Goal: Task Accomplishment & Management: Manage account settings

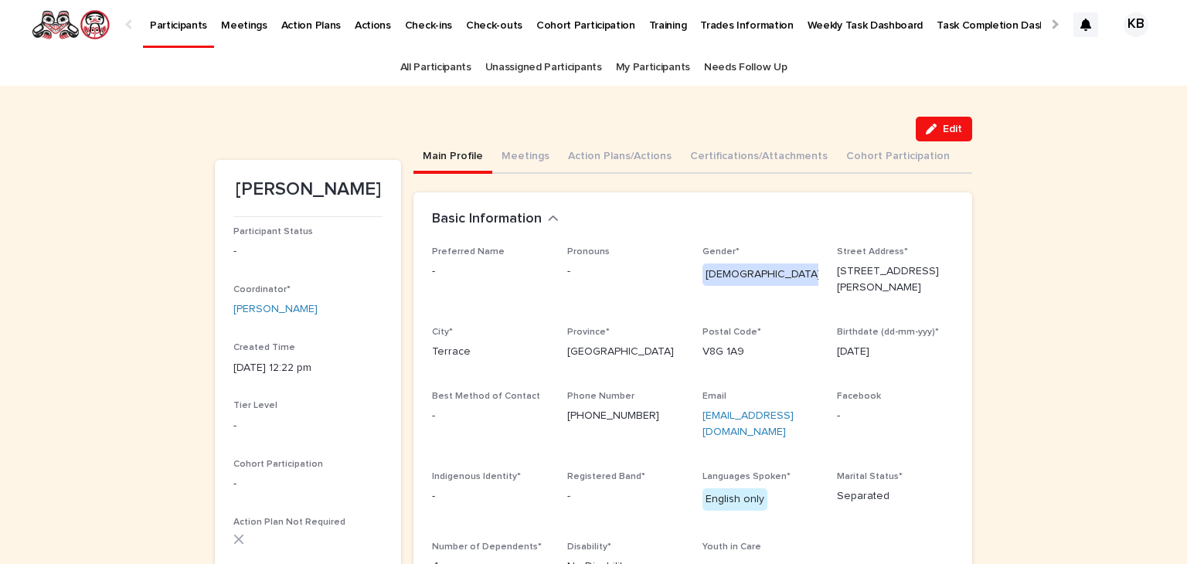
scroll to position [31, 0]
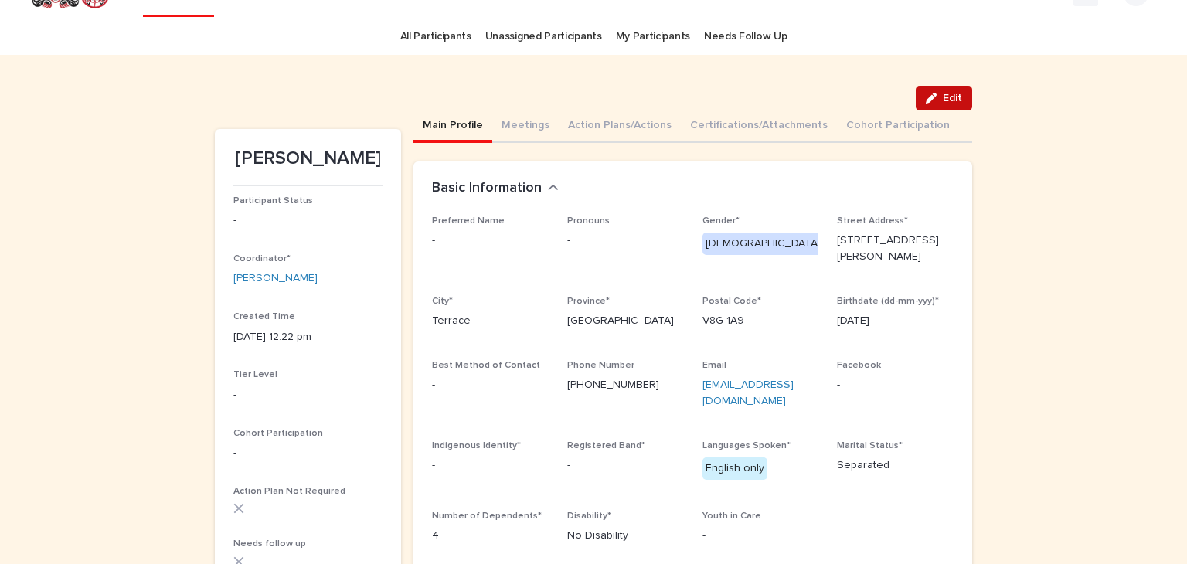
click at [951, 97] on span "Edit" at bounding box center [952, 98] width 19 height 11
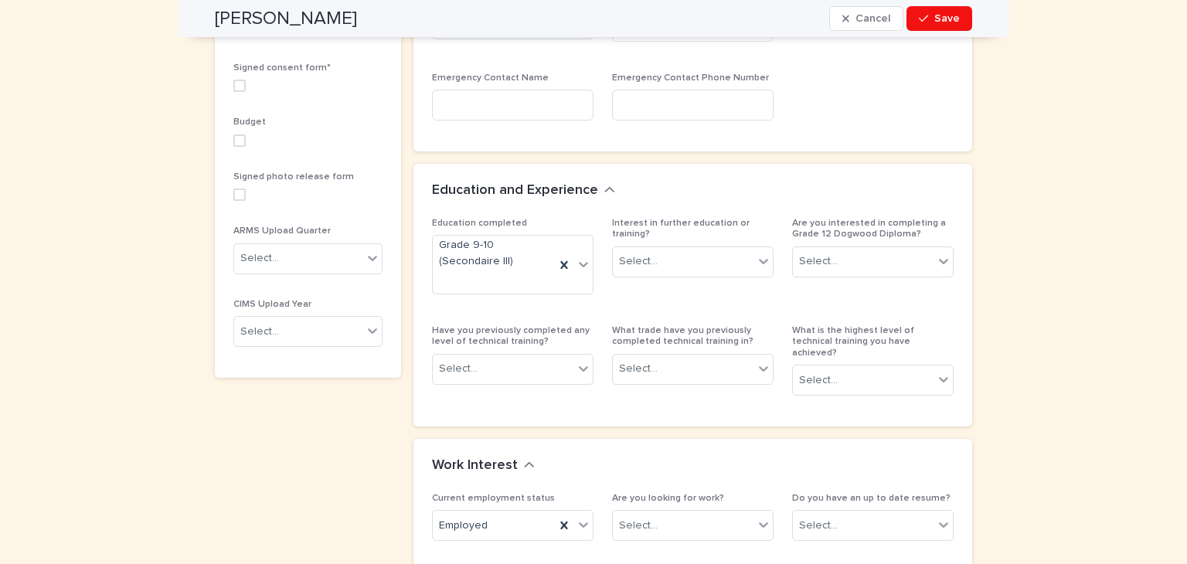
scroll to position [819, 0]
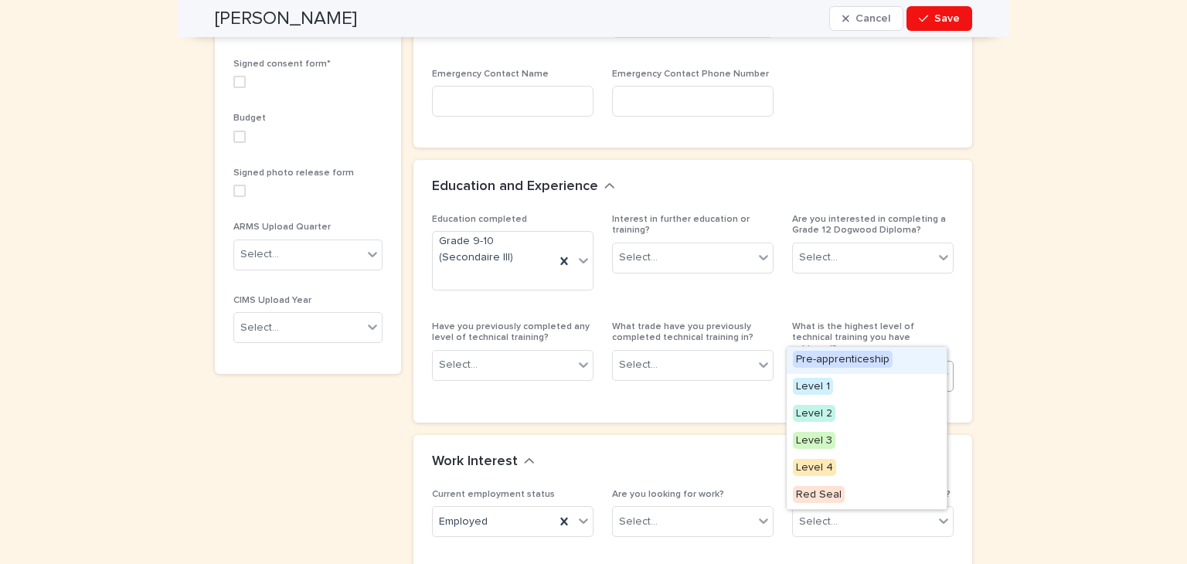
click at [938, 368] on icon at bounding box center [943, 375] width 15 height 15
click at [1039, 327] on div "**********" at bounding box center [593, 238] width 1187 height 1944
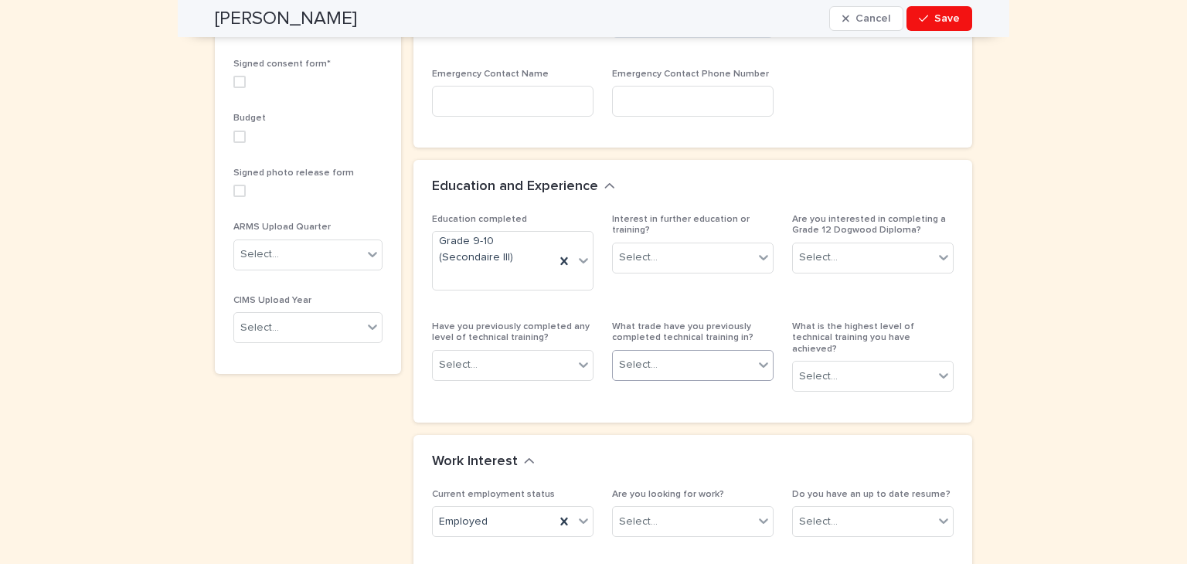
click at [706, 352] on div "Select..." at bounding box center [683, 365] width 141 height 26
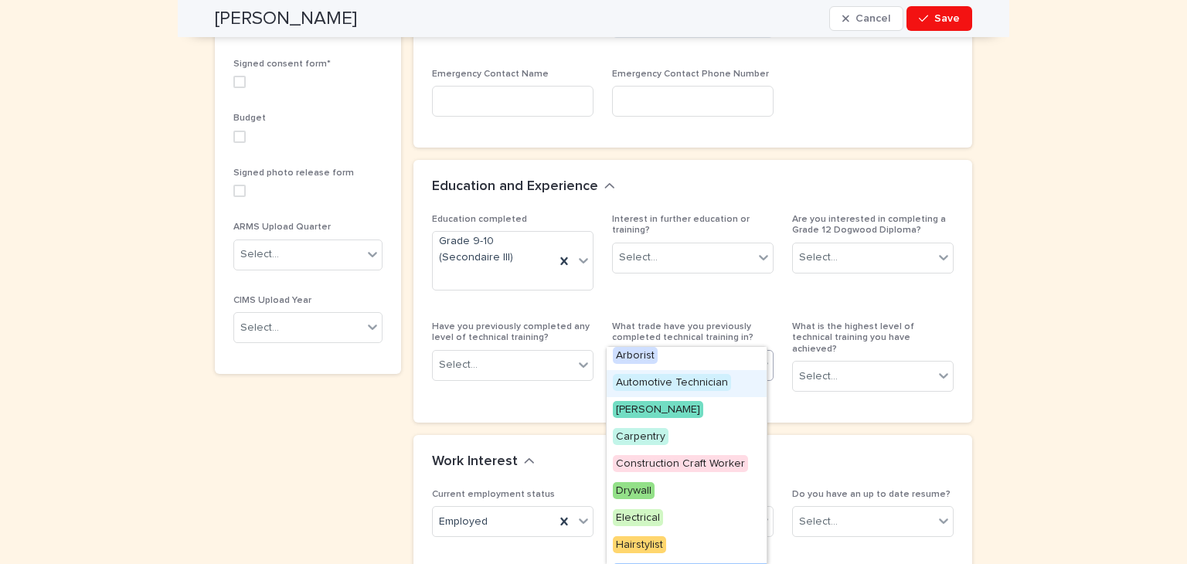
scroll to position [0, 0]
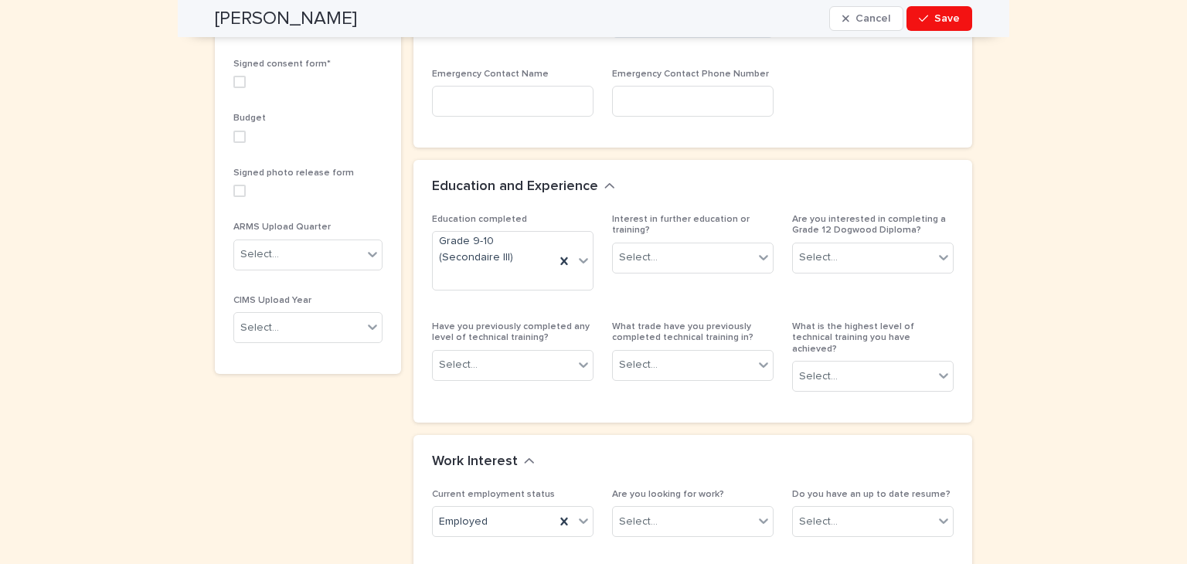
click at [260, 451] on div "**********" at bounding box center [308, 237] width 186 height 1792
click at [517, 352] on div "Select..." at bounding box center [503, 365] width 141 height 26
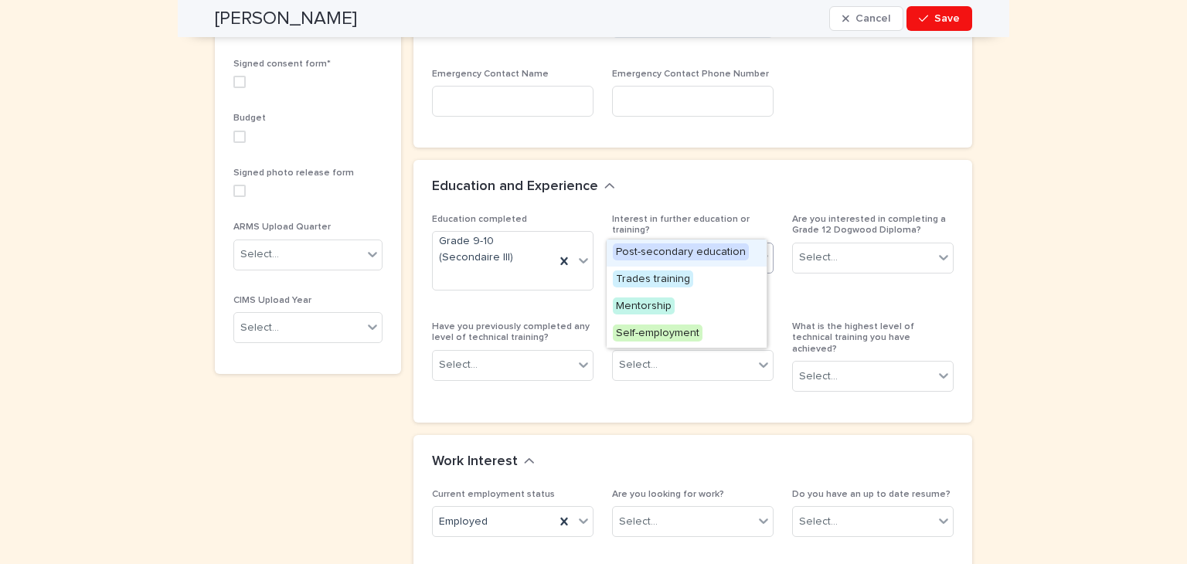
click at [756, 250] on icon at bounding box center [763, 257] width 15 height 15
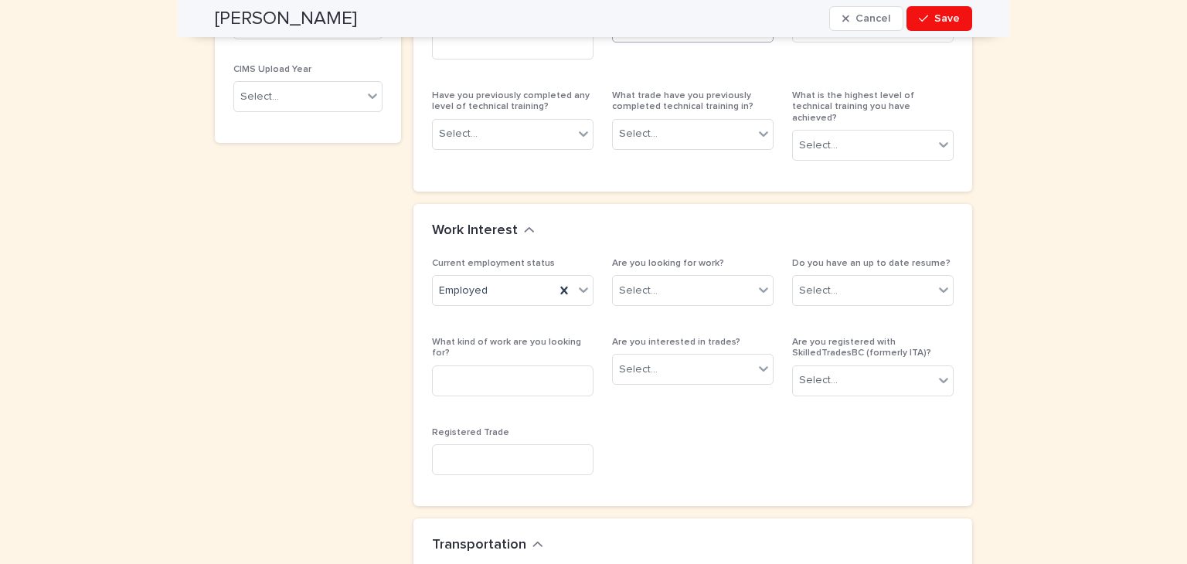
scroll to position [1069, 0]
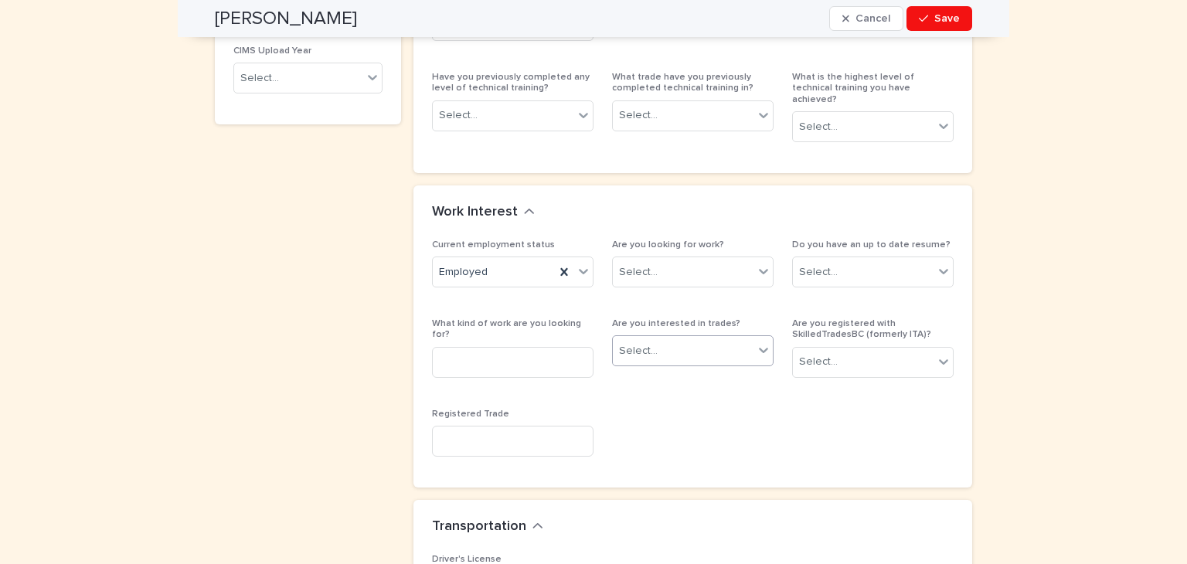
click at [644, 343] on div "Select..." at bounding box center [638, 351] width 39 height 16
click at [696, 260] on div "Select..." at bounding box center [683, 273] width 141 height 26
click at [537, 260] on div "Employed" at bounding box center [494, 273] width 122 height 26
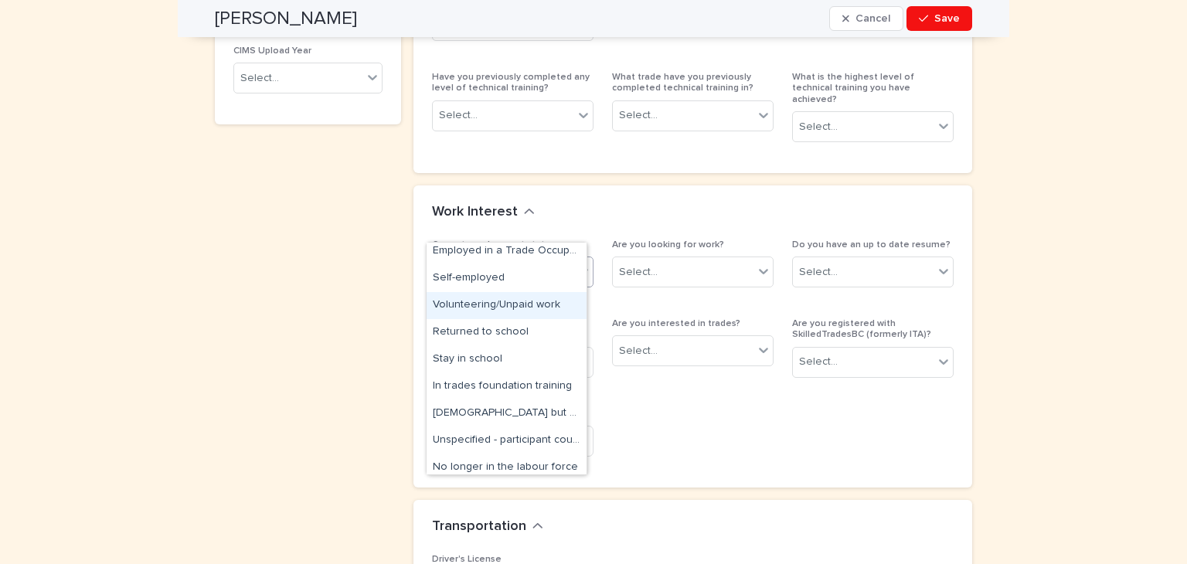
scroll to position [0, 0]
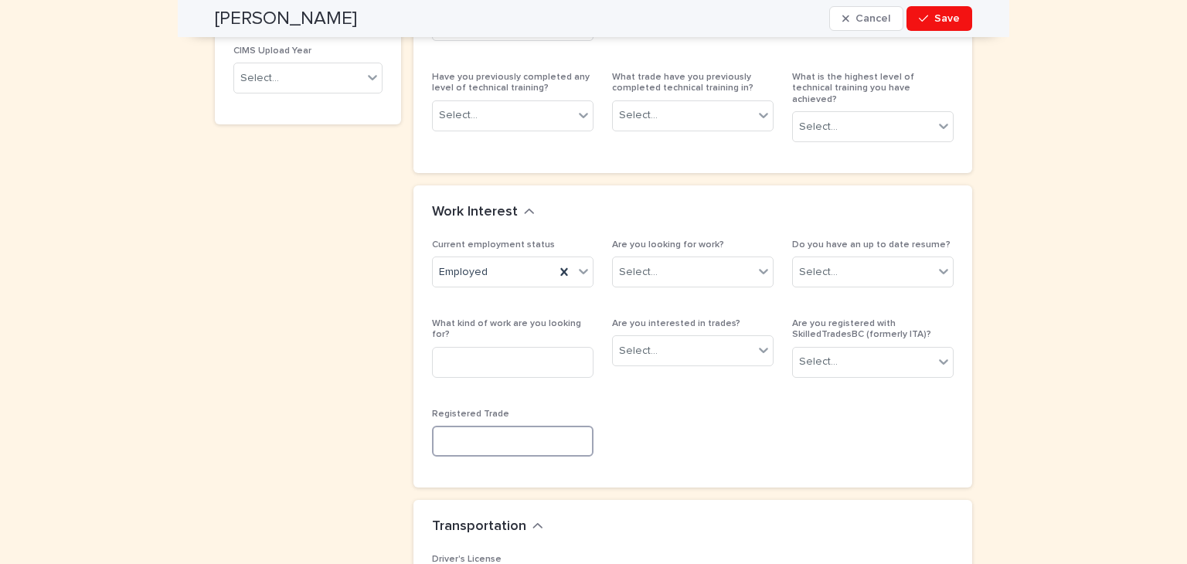
click at [501, 426] on input at bounding box center [513, 441] width 162 height 31
click at [872, 20] on span "Cancel" at bounding box center [873, 18] width 35 height 11
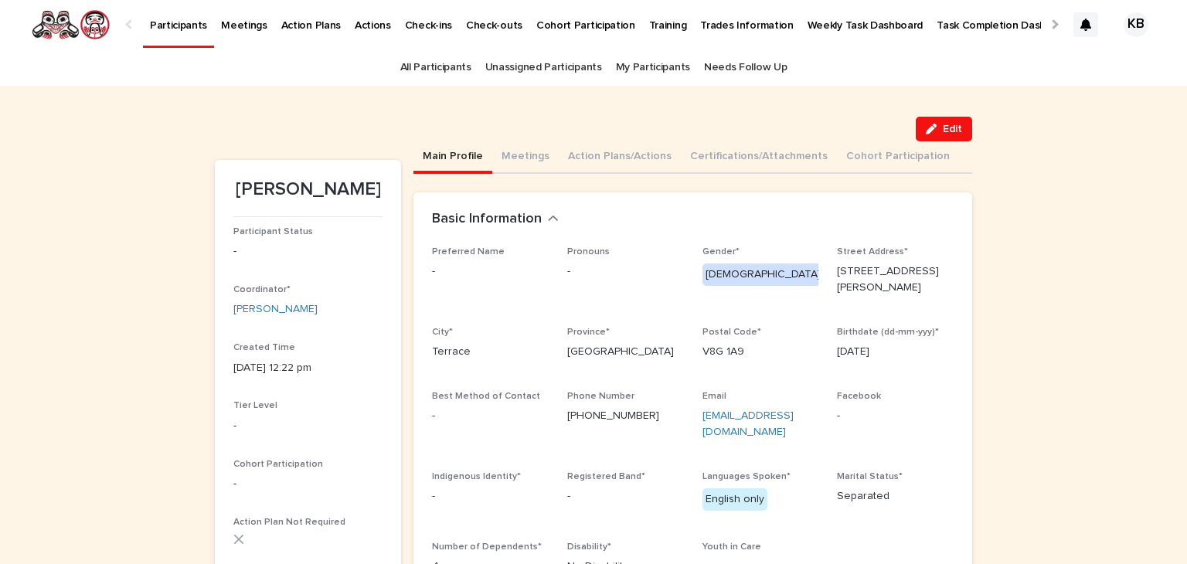
click at [177, 22] on p "Participants" at bounding box center [178, 16] width 57 height 32
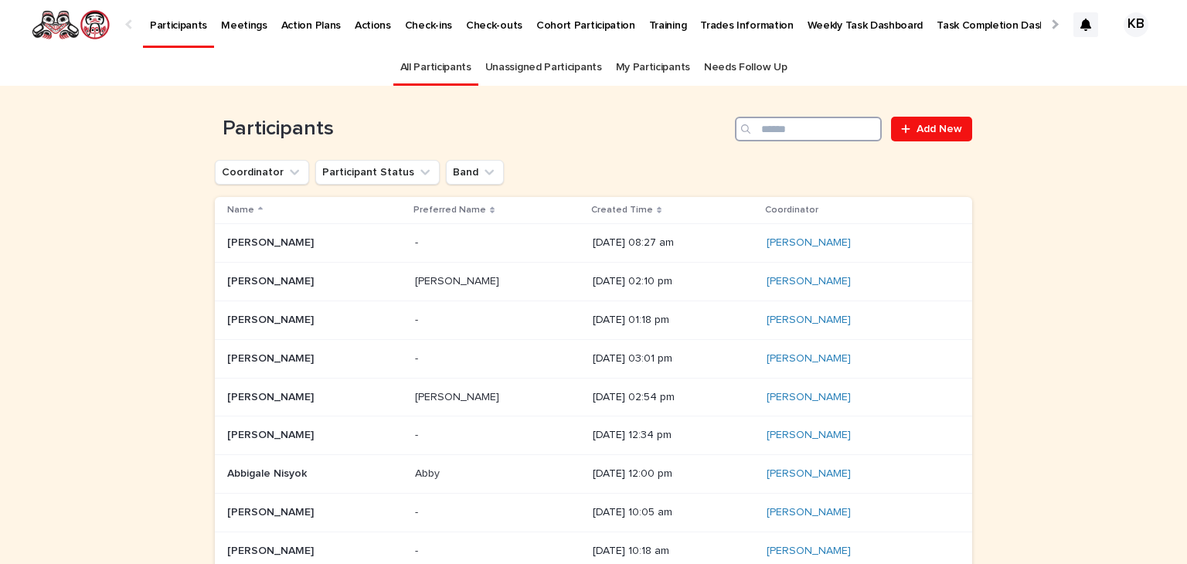
click at [779, 130] on input "Search" at bounding box center [808, 129] width 147 height 25
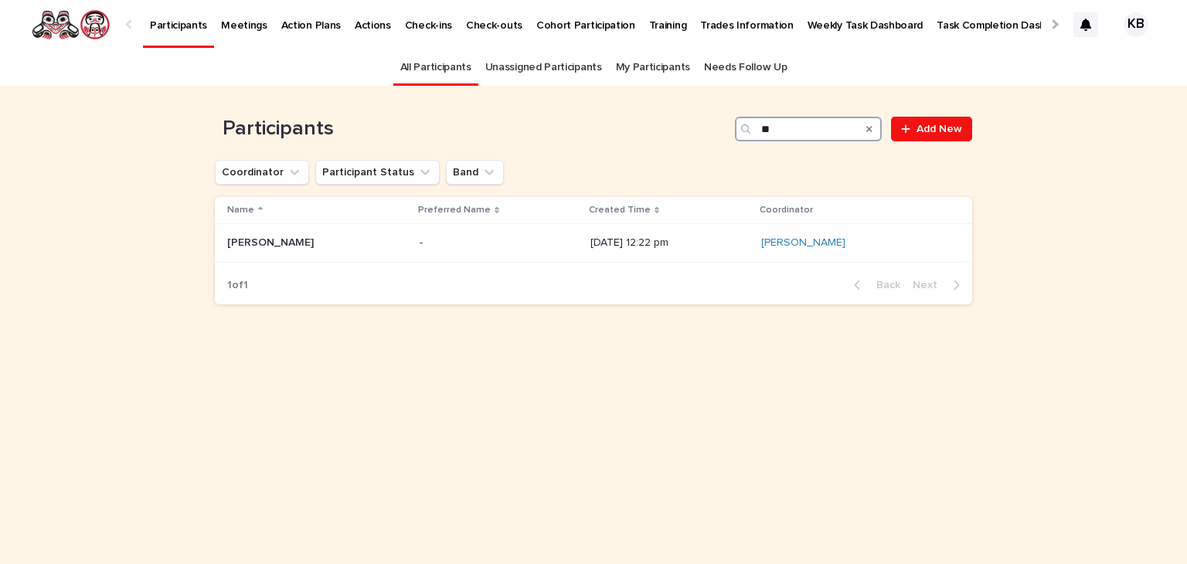
type input "*"
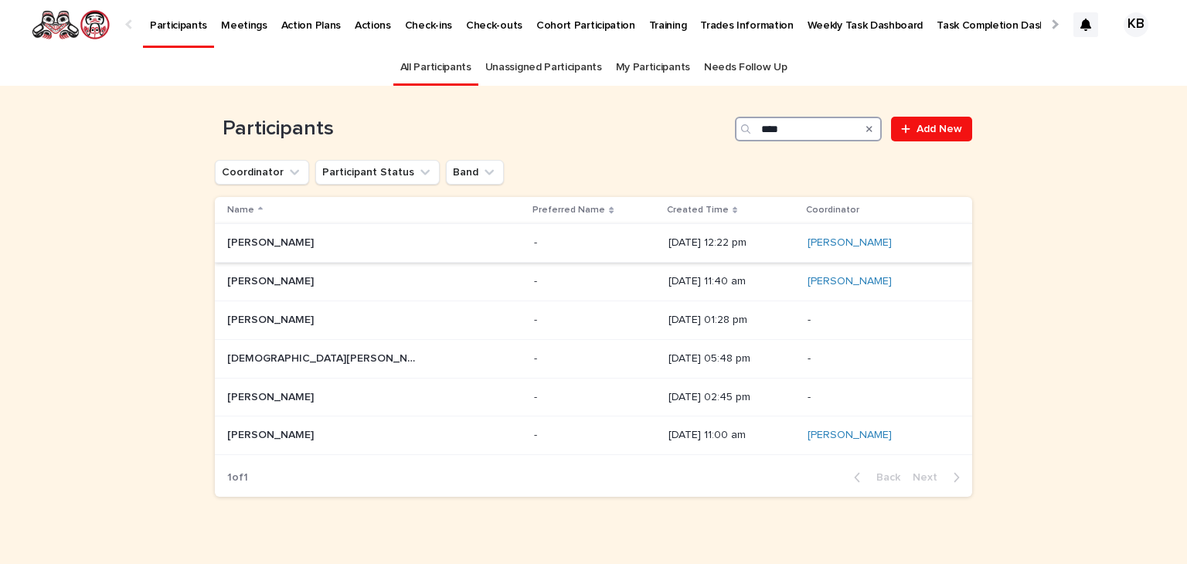
type input "****"
click at [289, 248] on p at bounding box center [323, 243] width 193 height 13
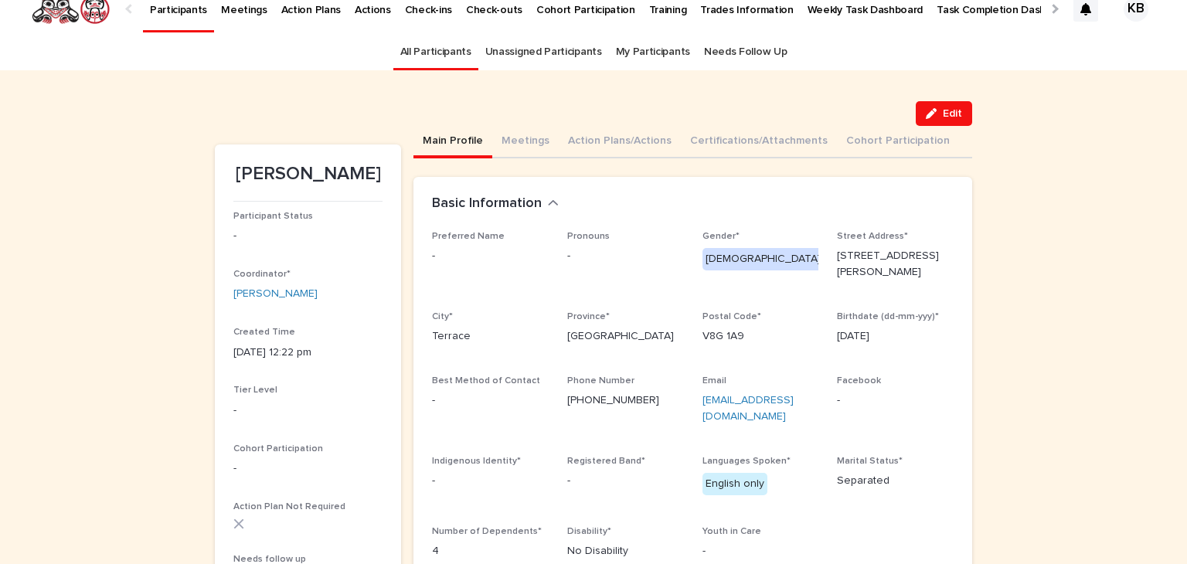
scroll to position [13, 0]
